Goal: Task Accomplishment & Management: Manage account settings

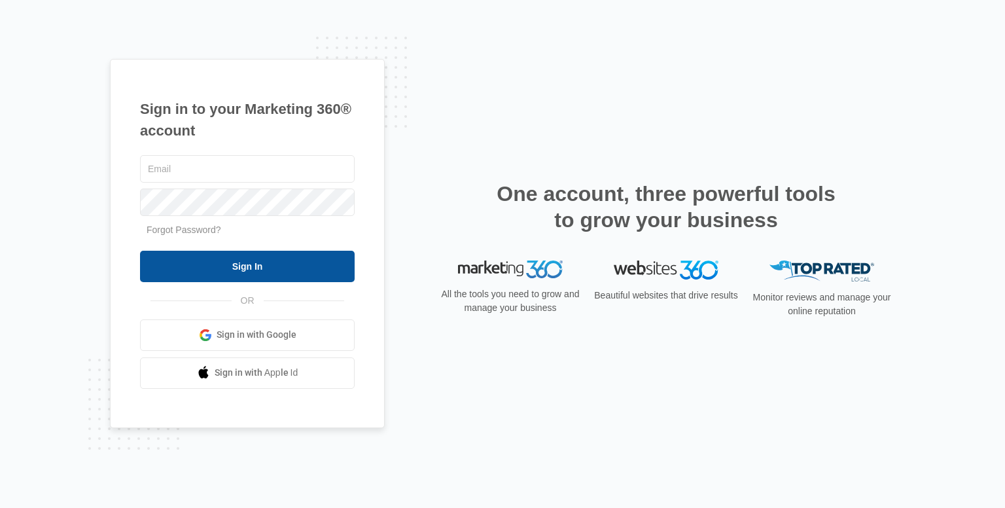
type input "[EMAIL_ADDRESS][DOMAIN_NAME]"
click at [271, 263] on input "Sign In" at bounding box center [247, 266] width 215 height 31
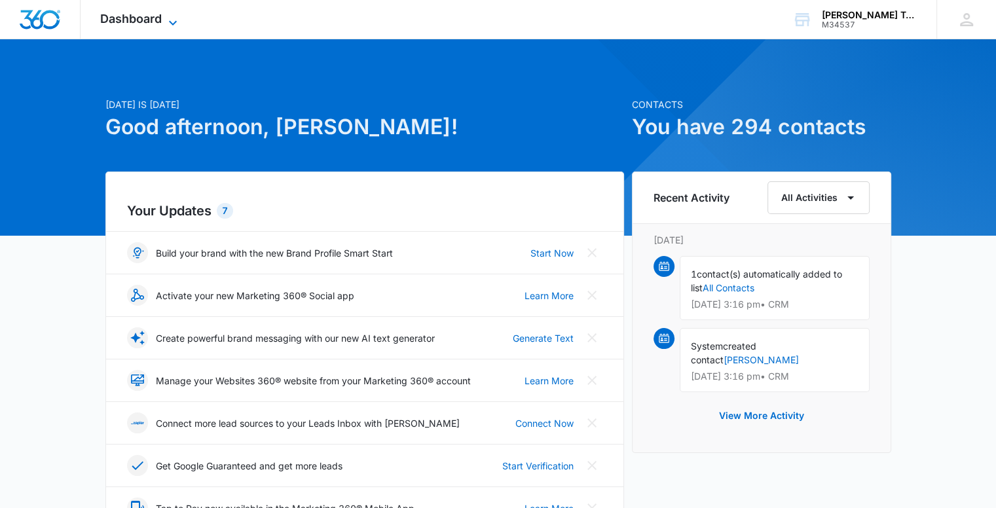
click at [170, 19] on icon at bounding box center [173, 23] width 16 height 16
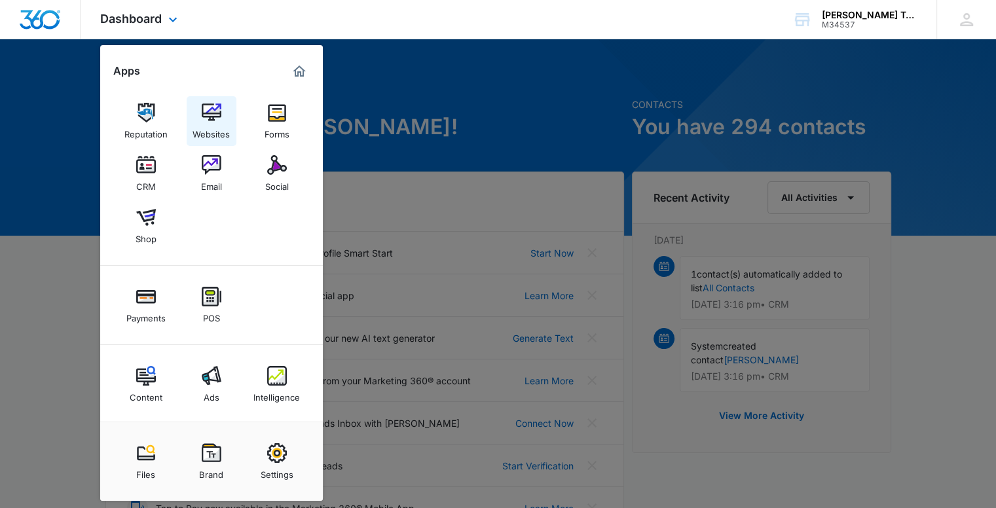
click at [202, 119] on img at bounding box center [212, 113] width 20 height 20
